Goal: Obtain resource: Download file/media

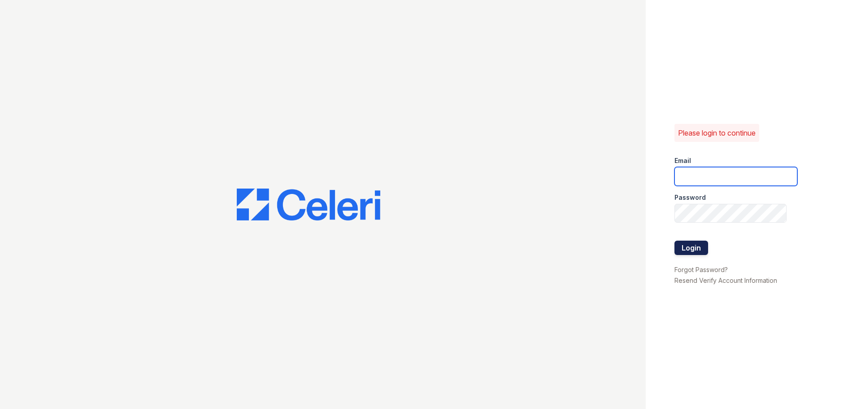
type input "[EMAIL_ADDRESS][DOMAIN_NAME]"
click at [684, 250] on button "Login" at bounding box center [691, 247] width 34 height 14
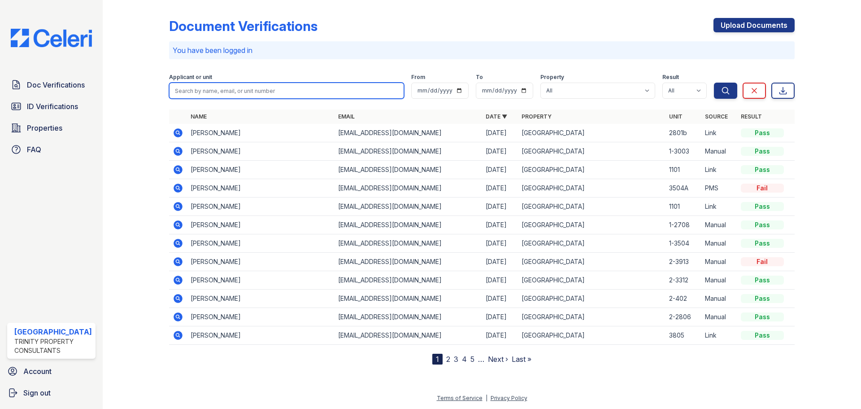
click at [226, 83] on input "search" at bounding box center [286, 91] width 235 height 16
type input "charles"
click at [714, 83] on button "Search" at bounding box center [725, 91] width 23 height 16
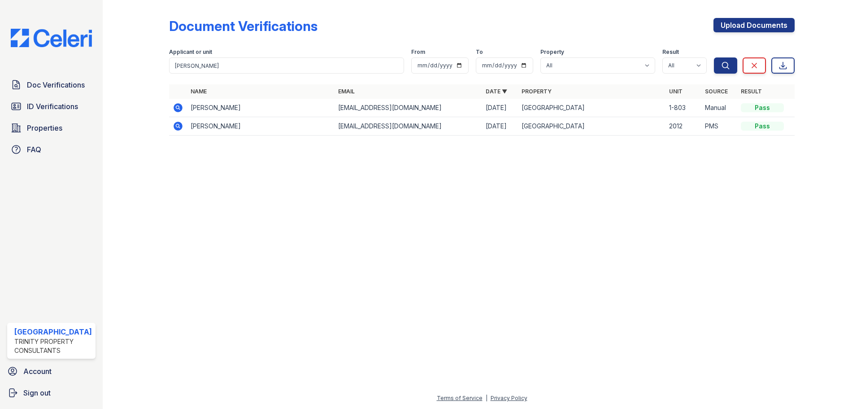
click at [176, 107] on icon at bounding box center [178, 107] width 11 height 11
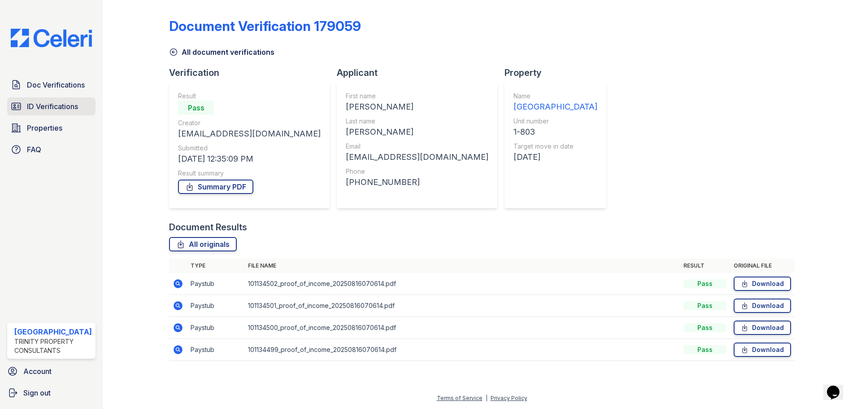
click at [41, 104] on span "ID Verifications" at bounding box center [52, 106] width 51 height 11
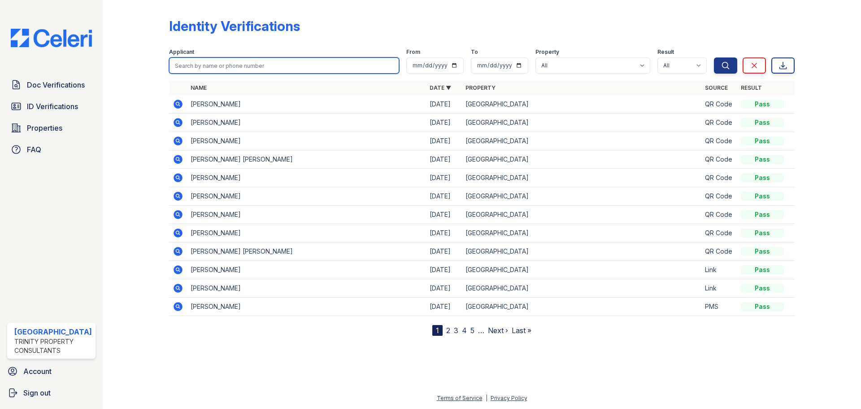
click at [222, 65] on input "search" at bounding box center [284, 65] width 230 height 16
type input "charles"
click at [714, 57] on button "Search" at bounding box center [725, 65] width 23 height 16
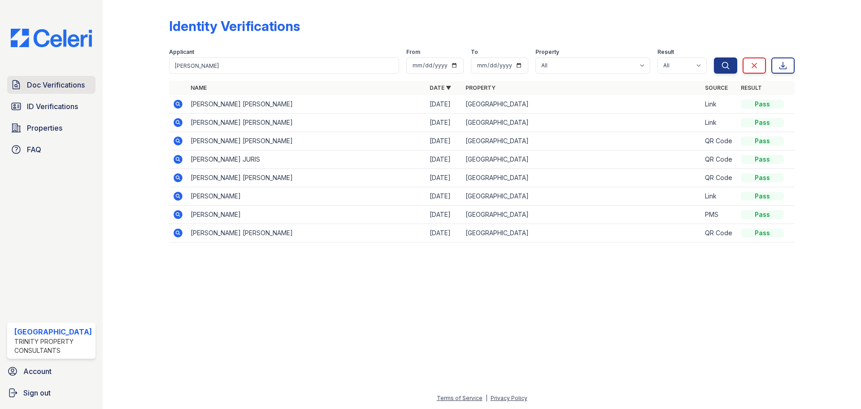
click at [48, 87] on span "Doc Verifications" at bounding box center [56, 84] width 58 height 11
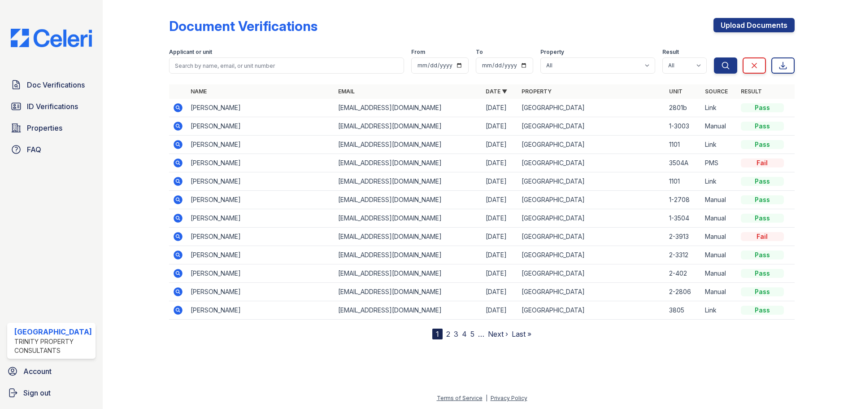
click at [176, 108] on icon at bounding box center [178, 107] width 11 height 11
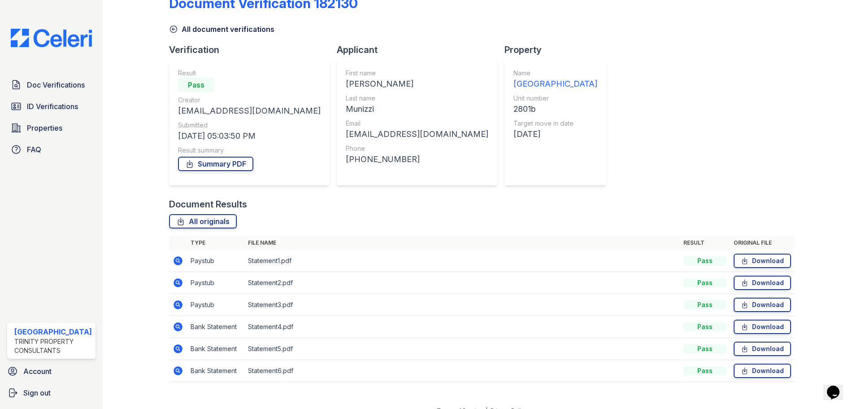
scroll to position [35, 0]
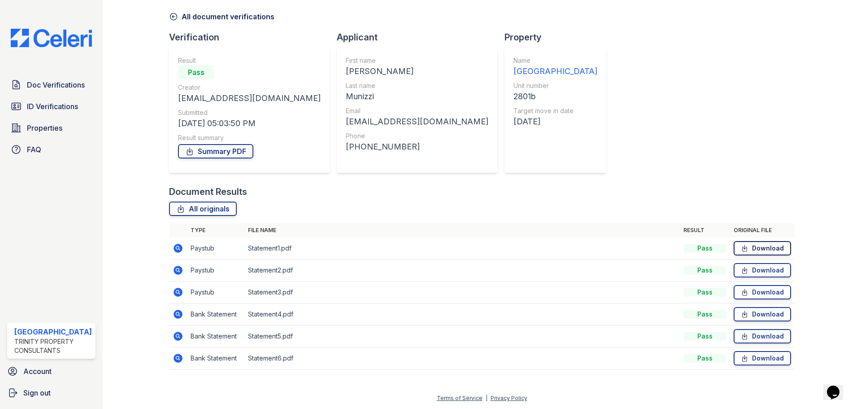
click at [766, 249] on link "Download" at bounding box center [762, 248] width 57 height 14
click at [59, 103] on span "ID Verifications" at bounding box center [52, 106] width 51 height 11
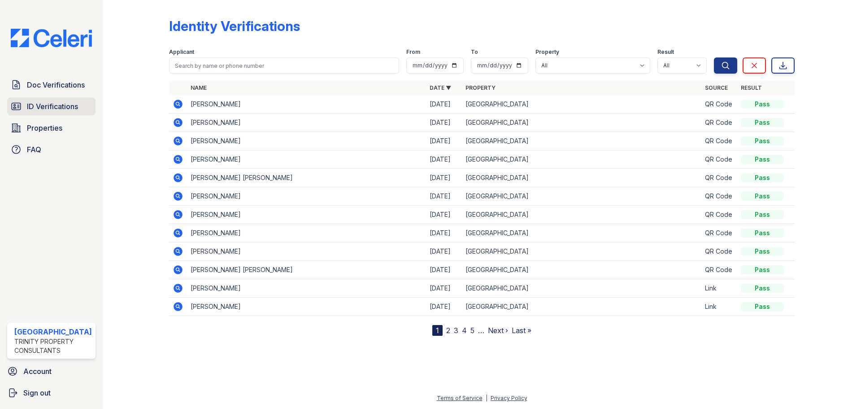
click at [50, 105] on span "ID Verifications" at bounding box center [52, 106] width 51 height 11
click at [177, 101] on icon at bounding box center [178, 104] width 9 height 9
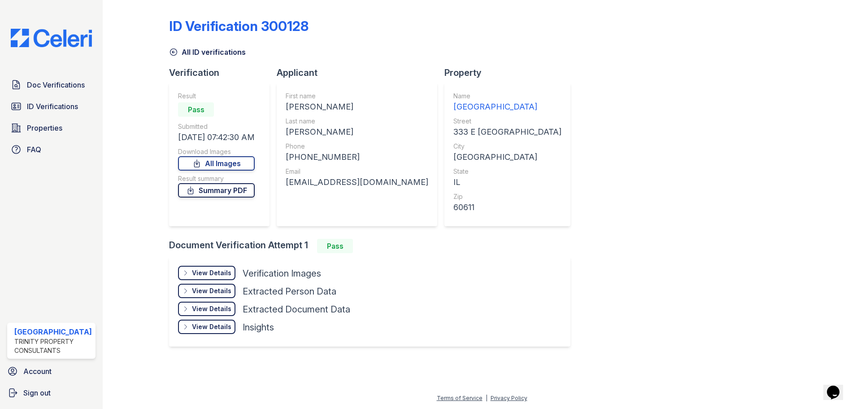
click at [222, 191] on link "Summary PDF" at bounding box center [216, 190] width 77 height 14
click at [206, 163] on link "All Images" at bounding box center [216, 163] width 77 height 14
